Goal: Go to known website: Access a specific website the user already knows

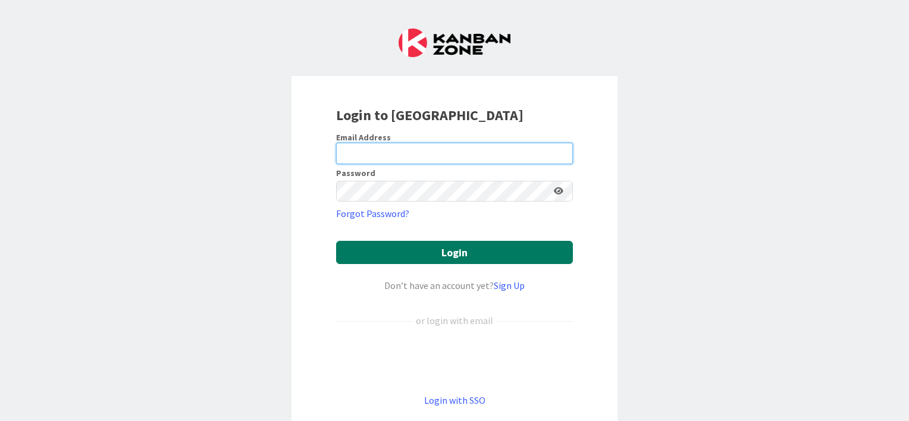
type input "Comunicazione@aldia.it"
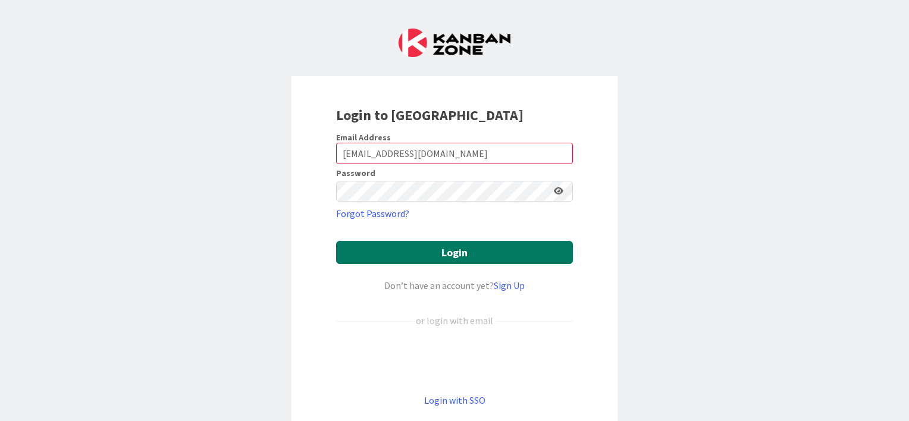
click at [490, 249] on button "Login" at bounding box center [454, 252] width 237 height 23
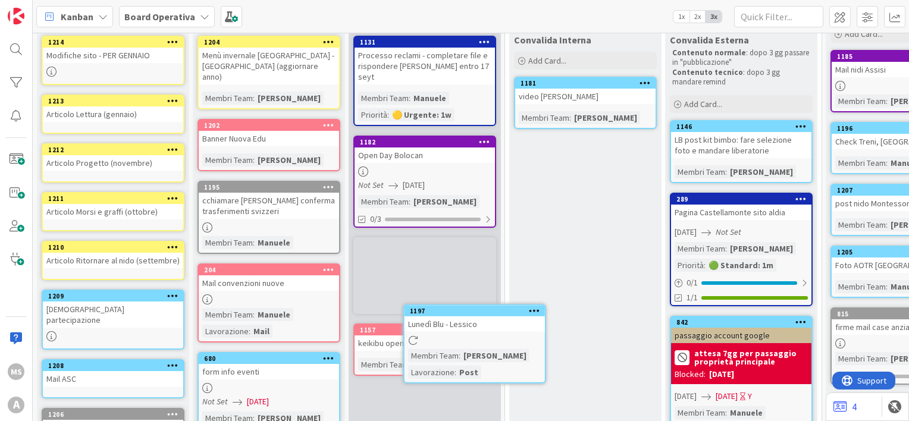
scroll to position [75, 0]
